Goal: Find specific page/section: Find specific page/section

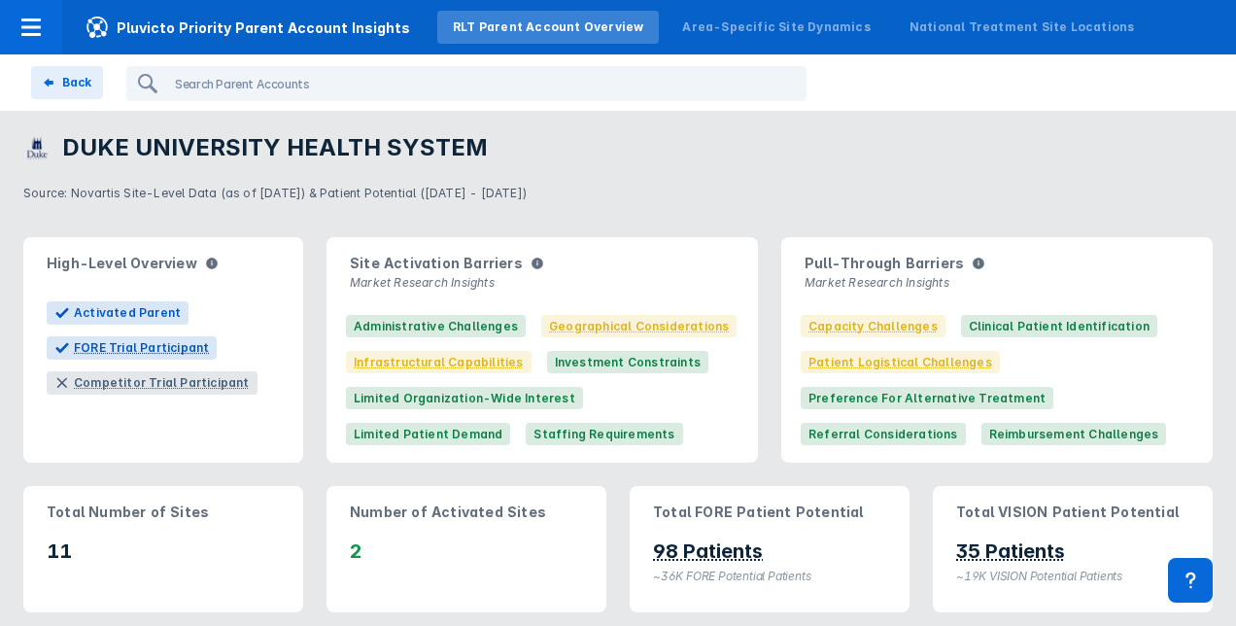
scroll to position [18, 1]
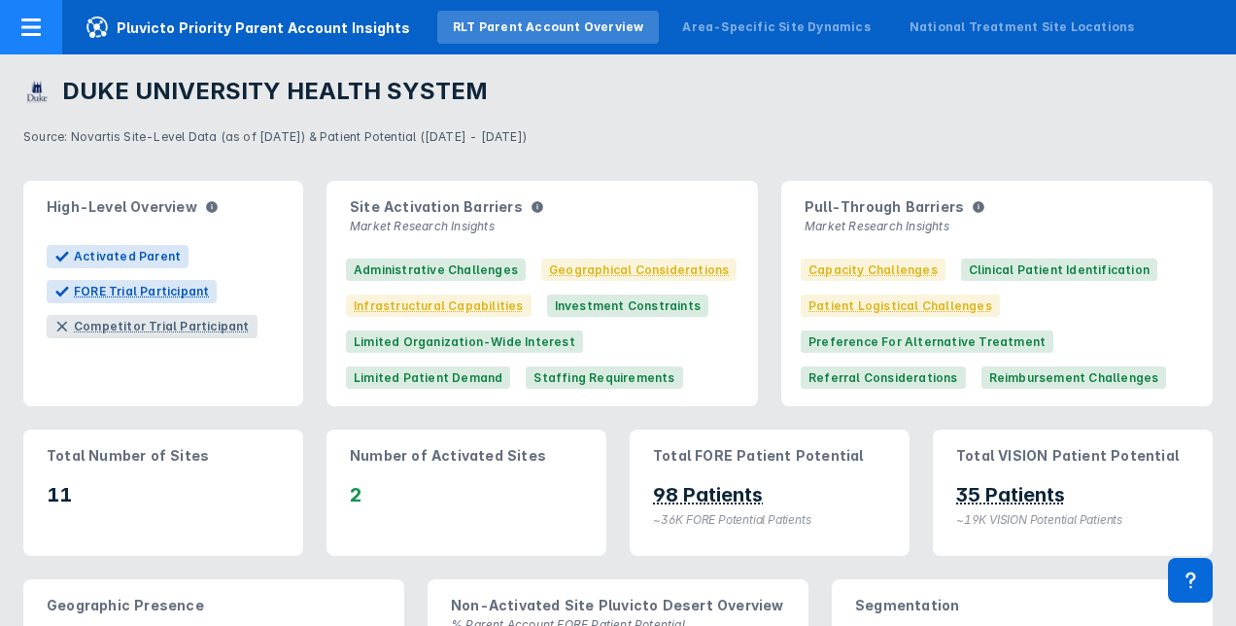
click at [38, 23] on icon at bounding box center [30, 27] width 23 height 23
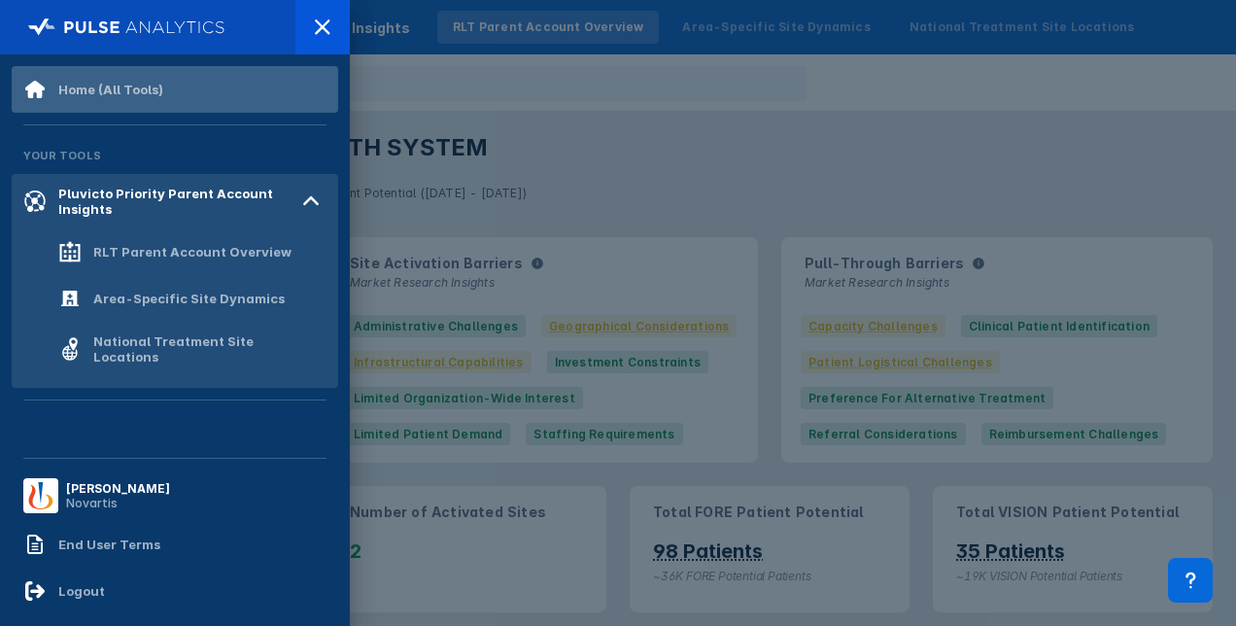
click at [80, 82] on div "Home (All Tools)" at bounding box center [110, 90] width 105 height 16
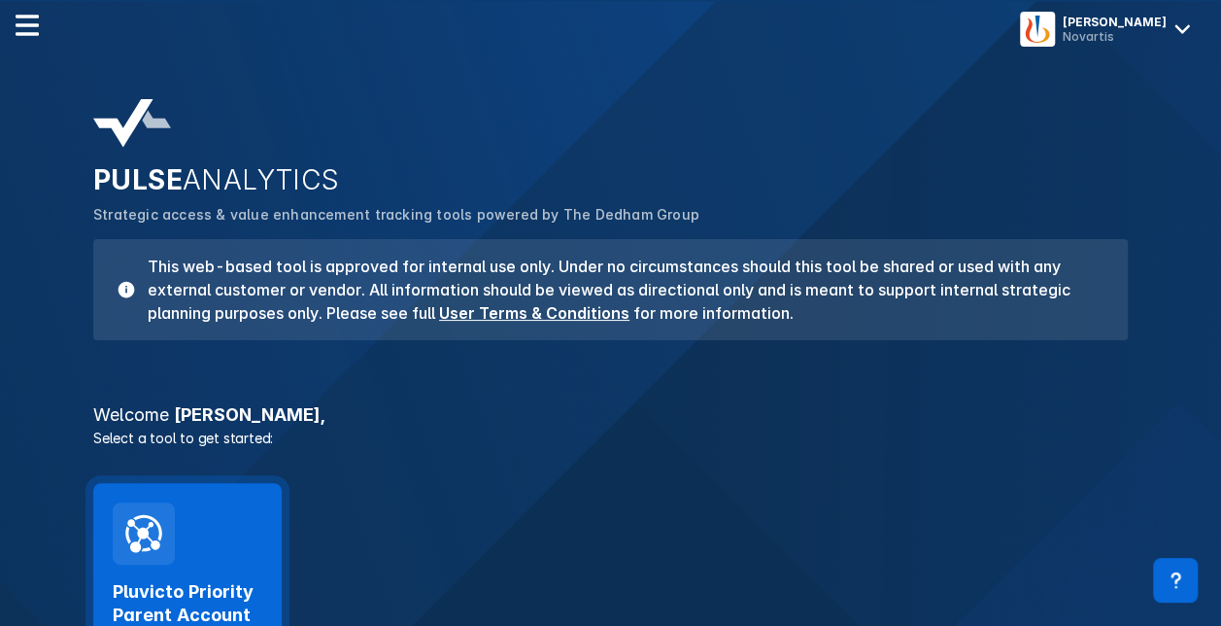
click at [255, 546] on div "Pluvicto Priority Parent Account Insights Launch Tool" at bounding box center [187, 600] width 189 height 235
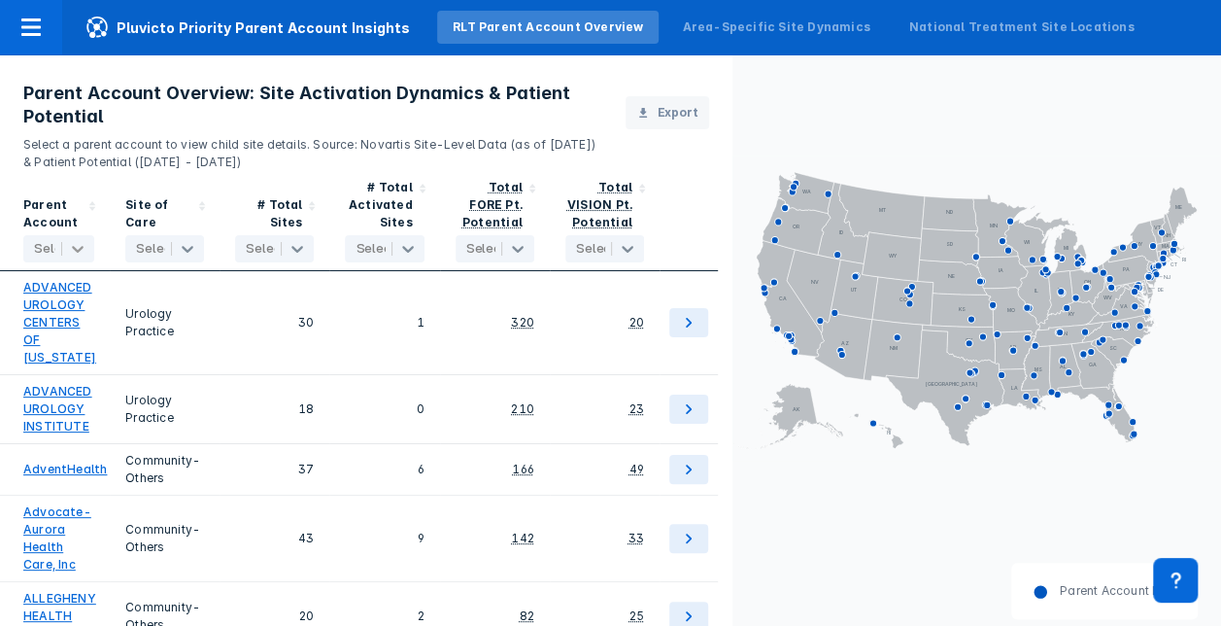
click at [84, 253] on icon at bounding box center [77, 248] width 19 height 19
type input "advocate"
click at [32, 297] on input "checkbox" at bounding box center [37, 298] width 13 height 12
checkbox input "true"
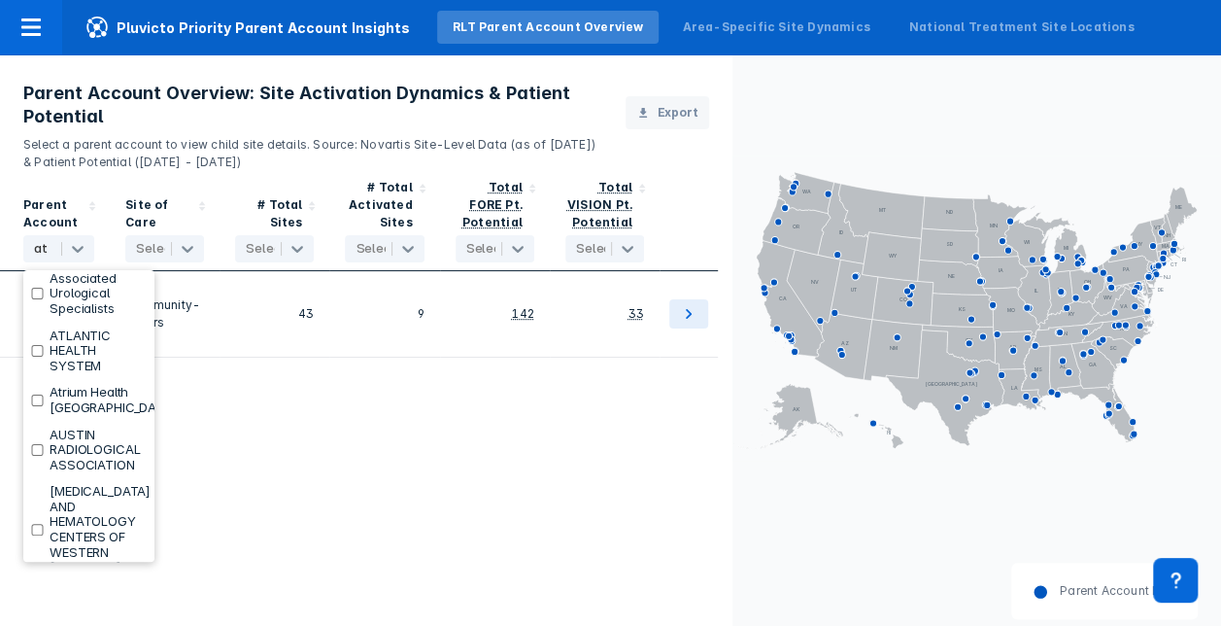
scroll to position [0, 0]
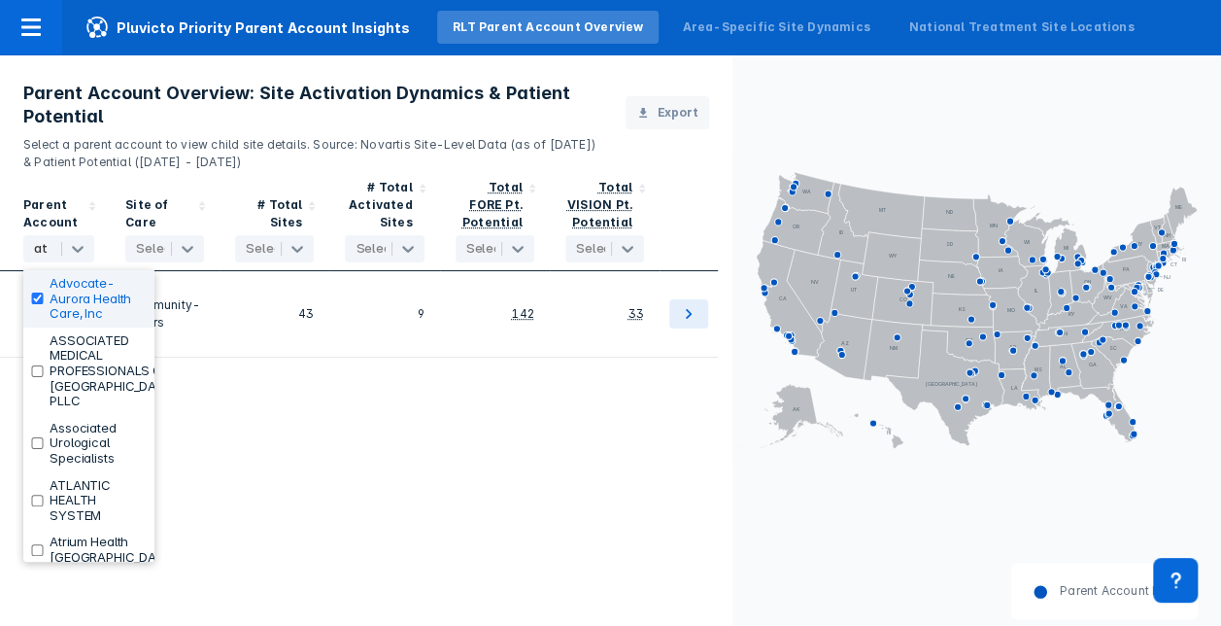
type input "atr"
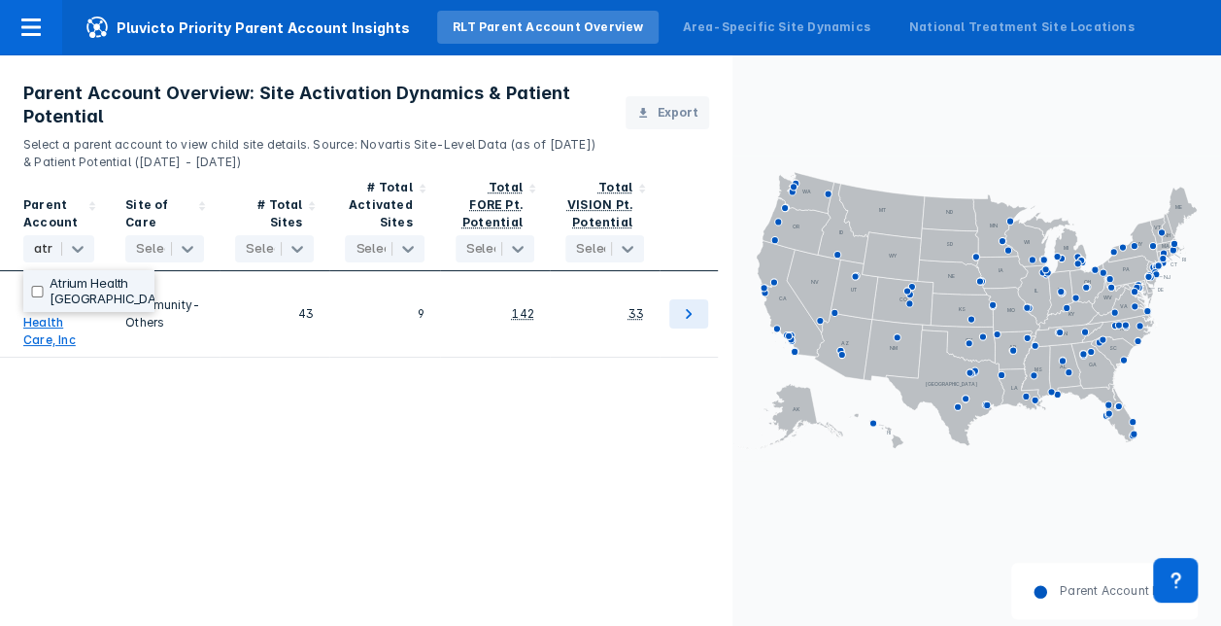
click at [36, 291] on input "checkbox" at bounding box center [37, 292] width 13 height 12
checkbox input "true"
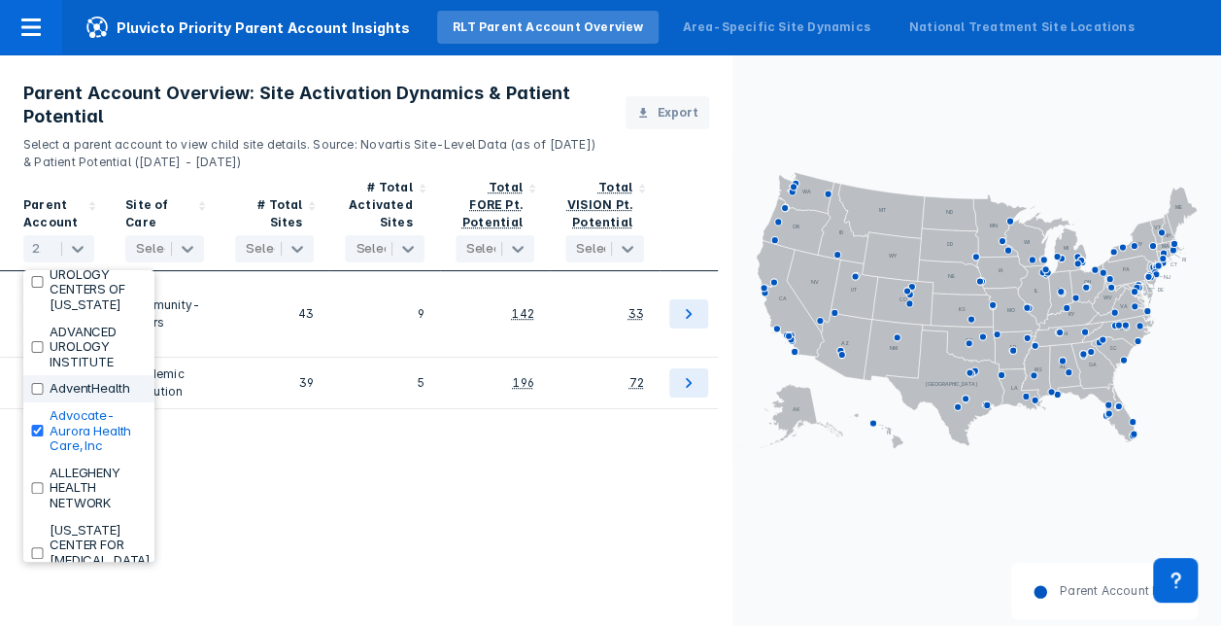
scroll to position [82, 0]
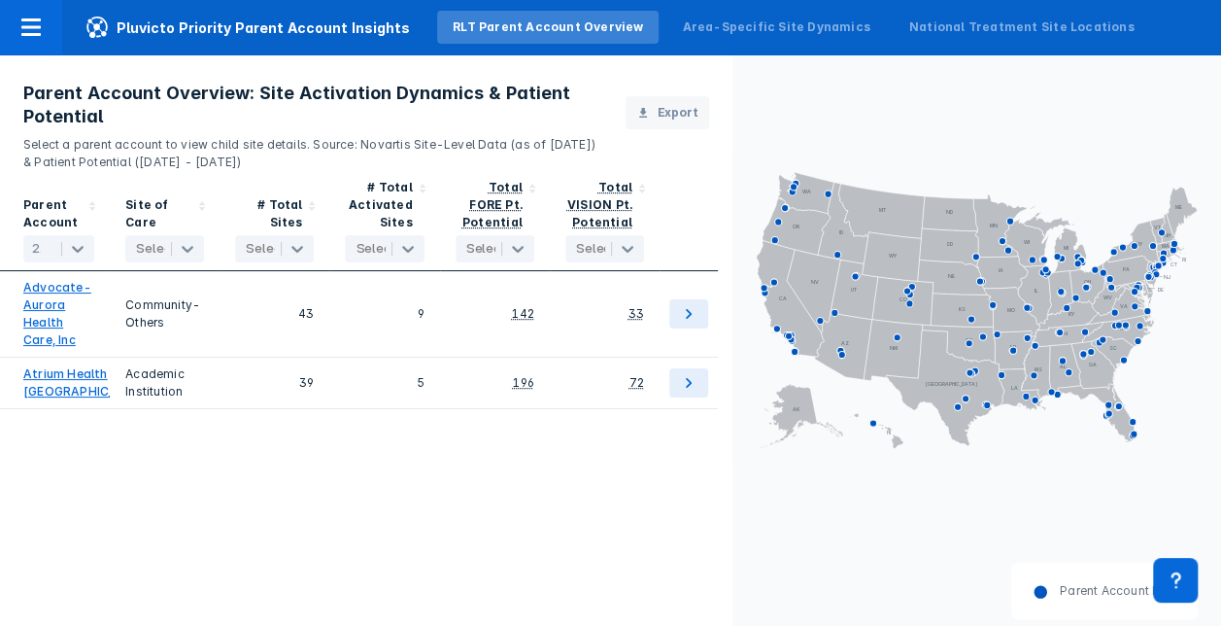
click at [585, 556] on div "Parent Account 2 selected Site of Care Select... # Total Sites Select... # Tota…" at bounding box center [366, 419] width 733 height 496
